Goal: Unclear

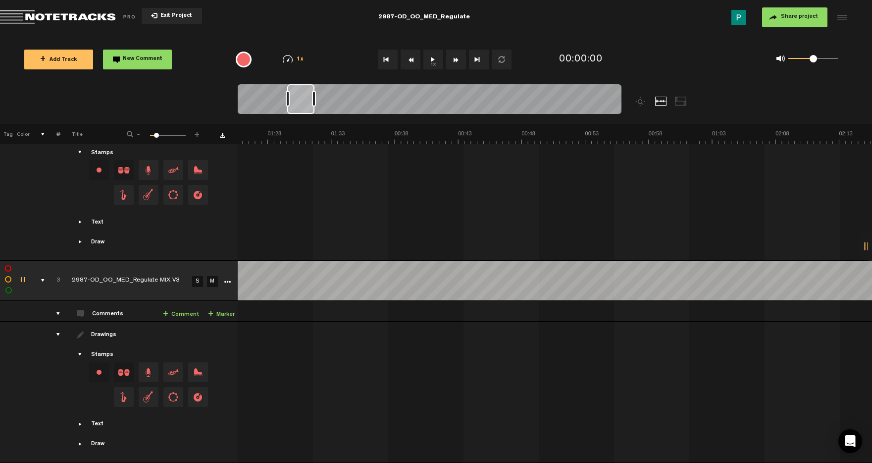
scroll to position [0, 1089]
drag, startPoint x: 258, startPoint y: 106, endPoint x: 305, endPoint y: 103, distance: 47.2
click at [305, 103] on div at bounding box center [299, 99] width 27 height 30
drag, startPoint x: 305, startPoint y: 107, endPoint x: 316, endPoint y: 108, distance: 10.9
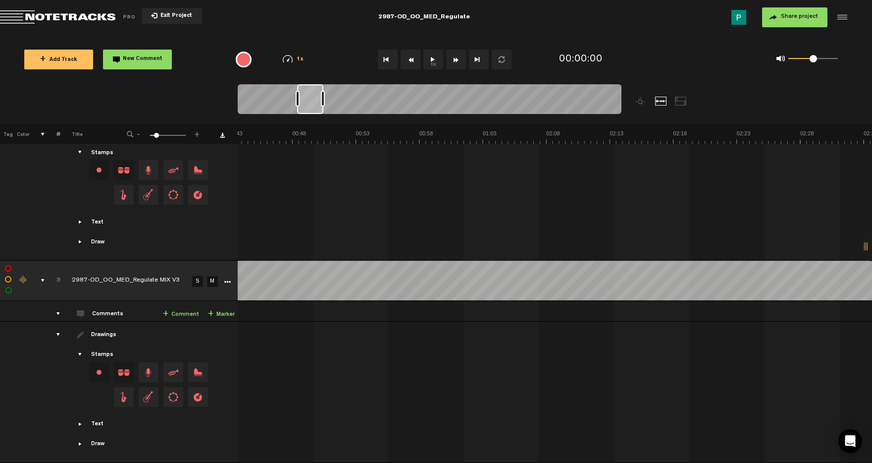
click at [316, 108] on div at bounding box center [310, 99] width 26 height 30
drag, startPoint x: 309, startPoint y: 103, endPoint x: 315, endPoint y: 106, distance: 7.1
click at [315, 107] on div at bounding box center [316, 99] width 25 height 30
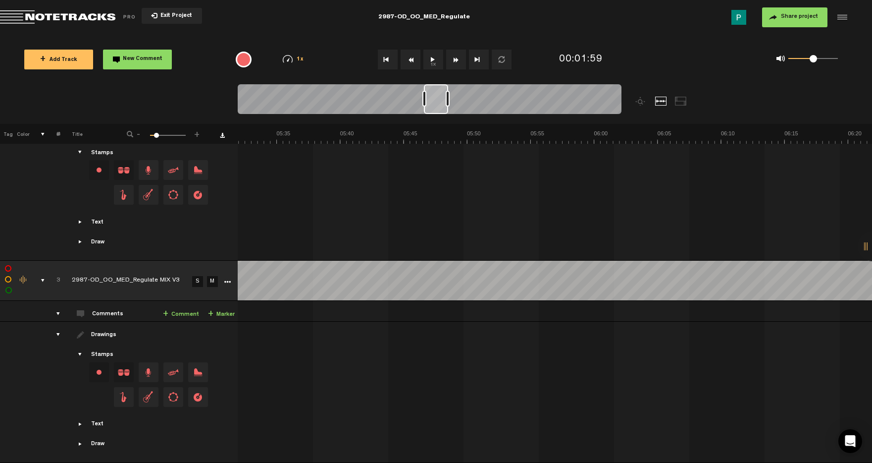
drag, startPoint x: 315, startPoint y: 106, endPoint x: 435, endPoint y: 95, distance: 120.9
click at [435, 95] on div at bounding box center [436, 99] width 24 height 30
